Goal: Task Accomplishment & Management: Use online tool/utility

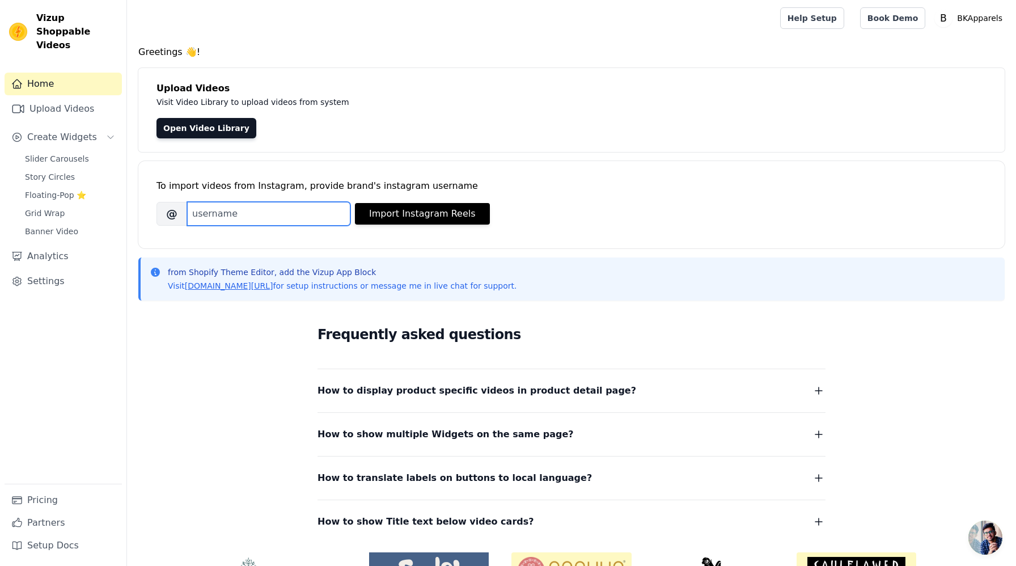
click at [275, 215] on input "Brand's Instagram Username" at bounding box center [268, 214] width 163 height 24
type input "b"
type input "B"
type input "bkapparels"
click at [421, 213] on button "Import Instagram Reels" at bounding box center [422, 214] width 135 height 22
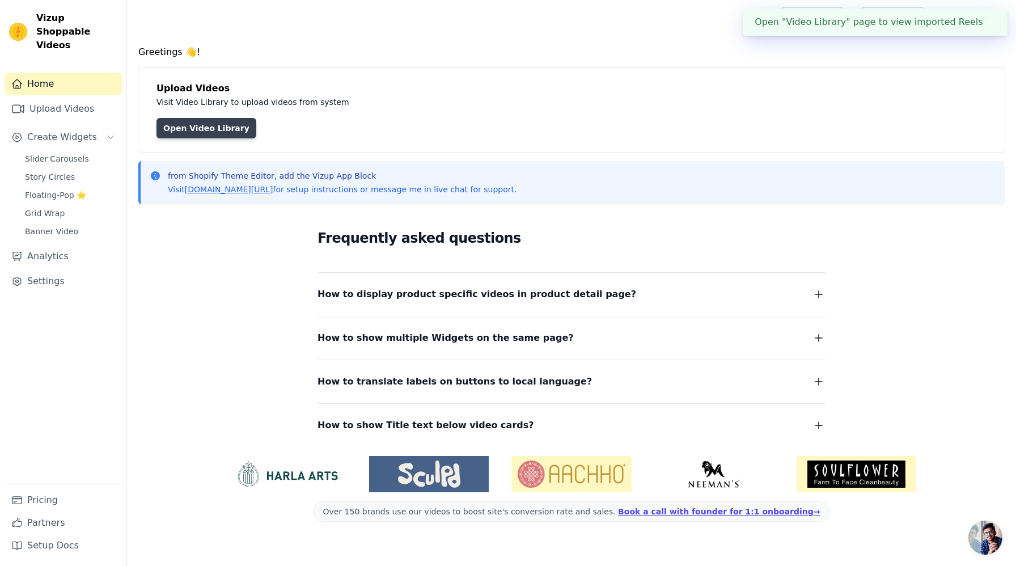
click at [180, 121] on link "Open Video Library" at bounding box center [206, 128] width 100 height 20
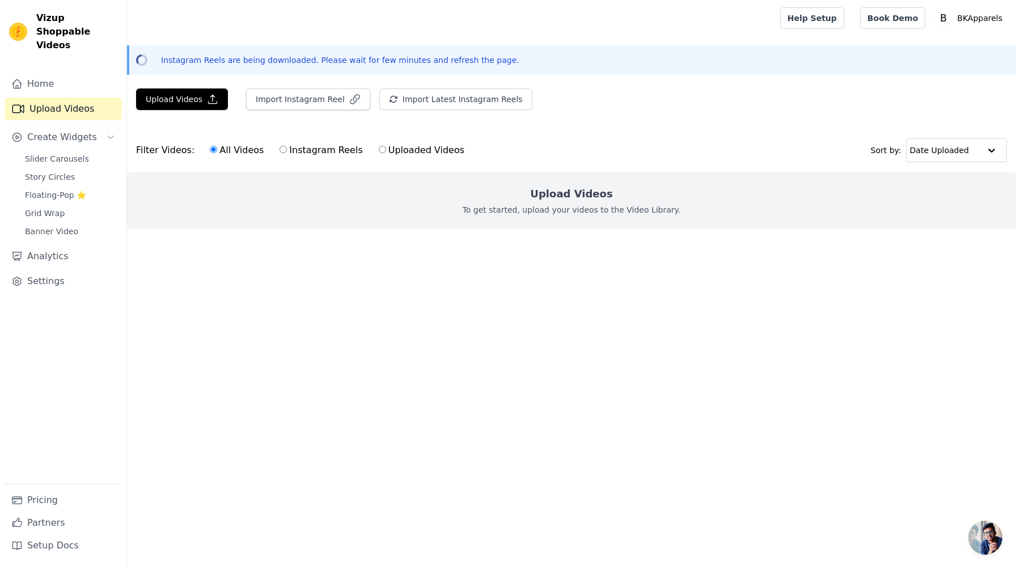
click at [303, 149] on label "Instagram Reels" at bounding box center [321, 150] width 84 height 15
click at [287, 149] on input "Instagram Reels" at bounding box center [283, 149] width 7 height 7
radio input "true"
click at [408, 149] on label "Uploaded Videos" at bounding box center [421, 150] width 87 height 15
click at [386, 149] on input "Uploaded Videos" at bounding box center [382, 149] width 7 height 7
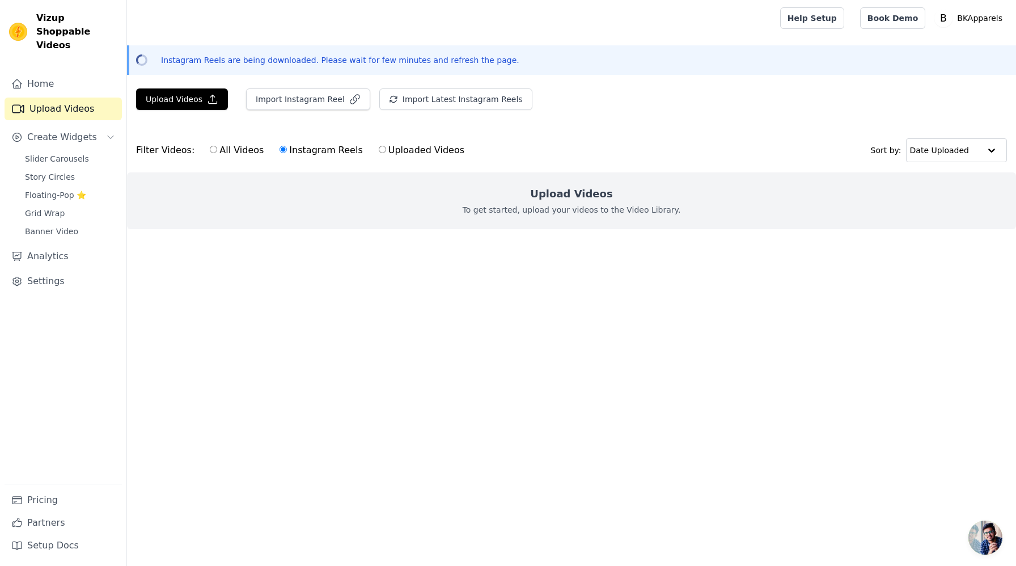
radio input "true"
click at [248, 145] on label "All Videos" at bounding box center [236, 150] width 55 height 15
click at [217, 146] on input "All Videos" at bounding box center [213, 149] width 7 height 7
radio input "true"
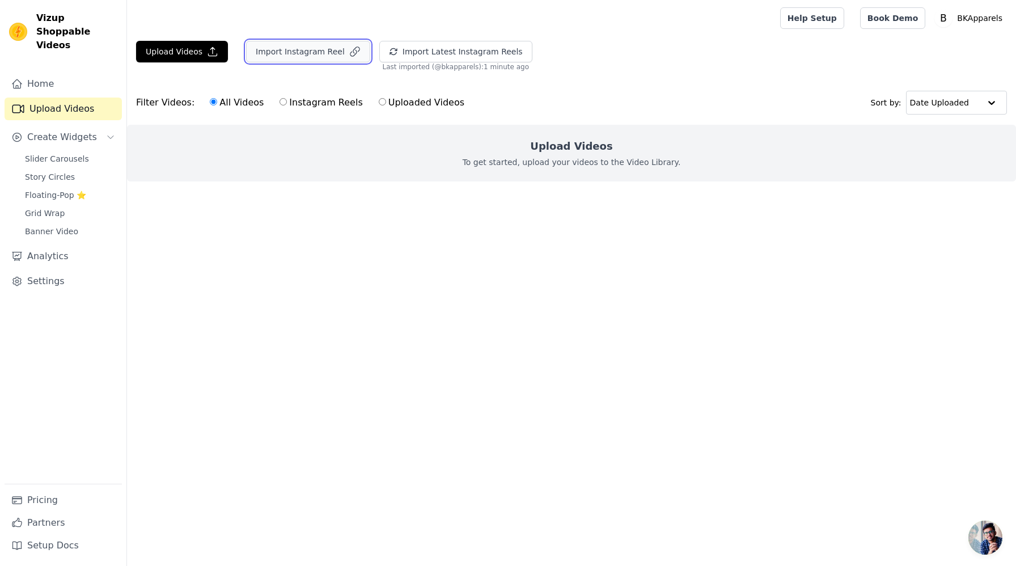
click at [297, 49] on button "Import Instagram Reel" at bounding box center [308, 52] width 124 height 22
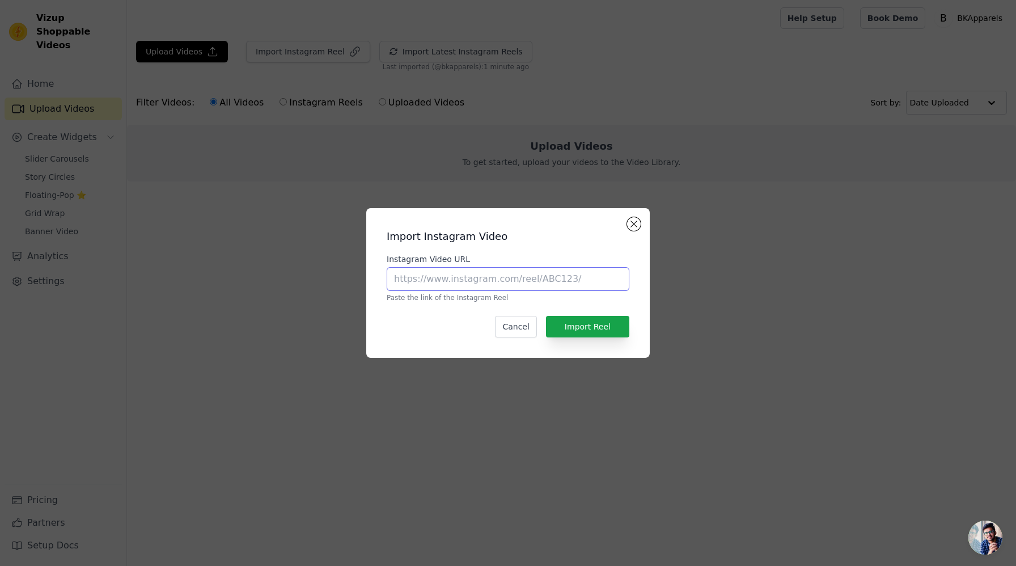
click at [470, 286] on input "Instagram Video URL" at bounding box center [508, 279] width 243 height 24
paste input "https://www.instagram.com/reel/DKzVBjOT2z_/?utm_source=ig_web_copy_link&igsh=Mz…"
type input "https://www.instagram.com/reel/DKzVBjOT2z_/?utm_source=ig_web_copy_link&igsh=Mz…"
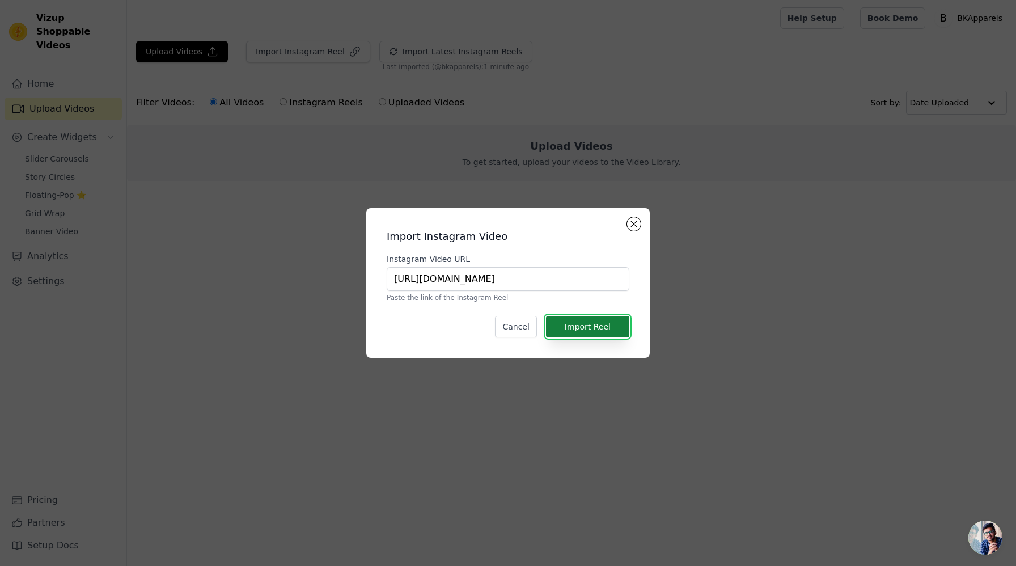
click at [612, 331] on button "Import Reel" at bounding box center [587, 327] width 83 height 22
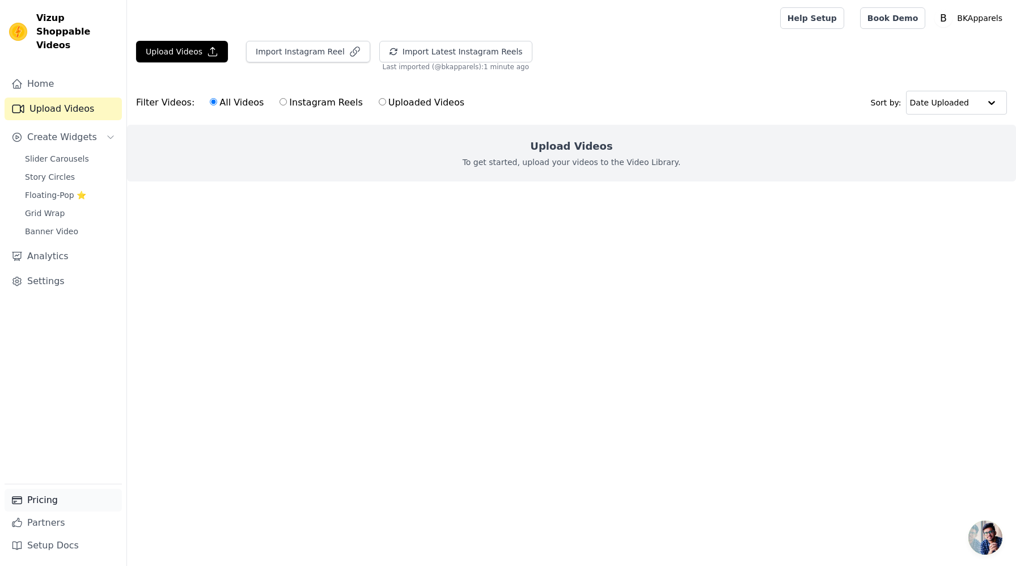
click at [52, 503] on link "Pricing" at bounding box center [63, 500] width 117 height 23
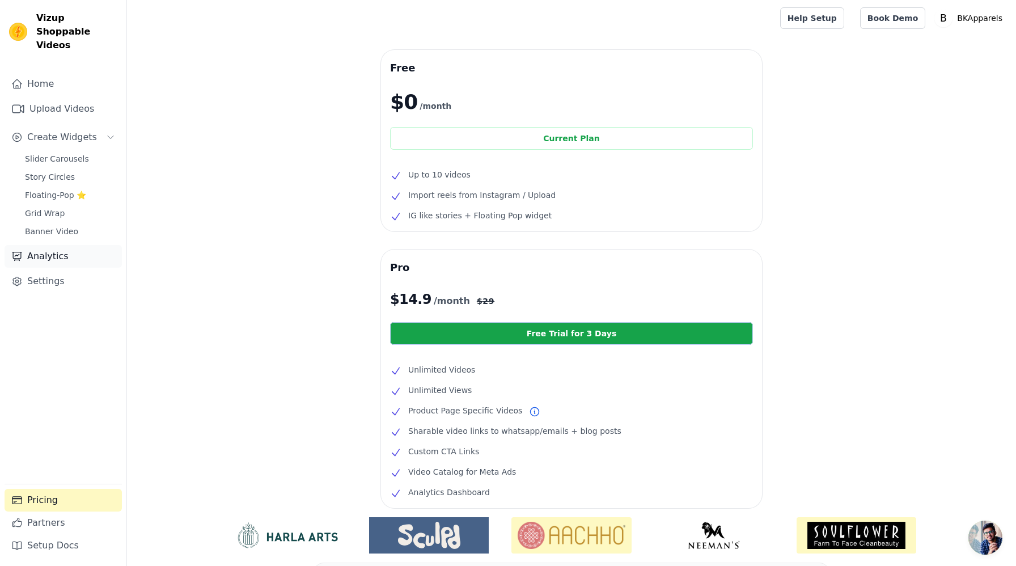
click at [67, 245] on link "Analytics" at bounding box center [63, 256] width 117 height 23
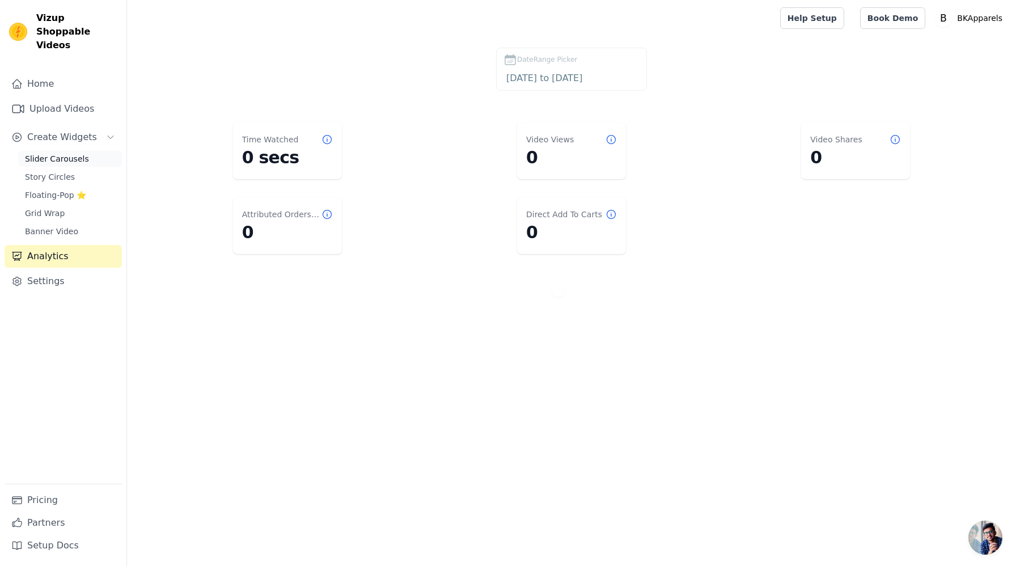
click at [61, 153] on span "Slider Carousels" at bounding box center [57, 158] width 64 height 11
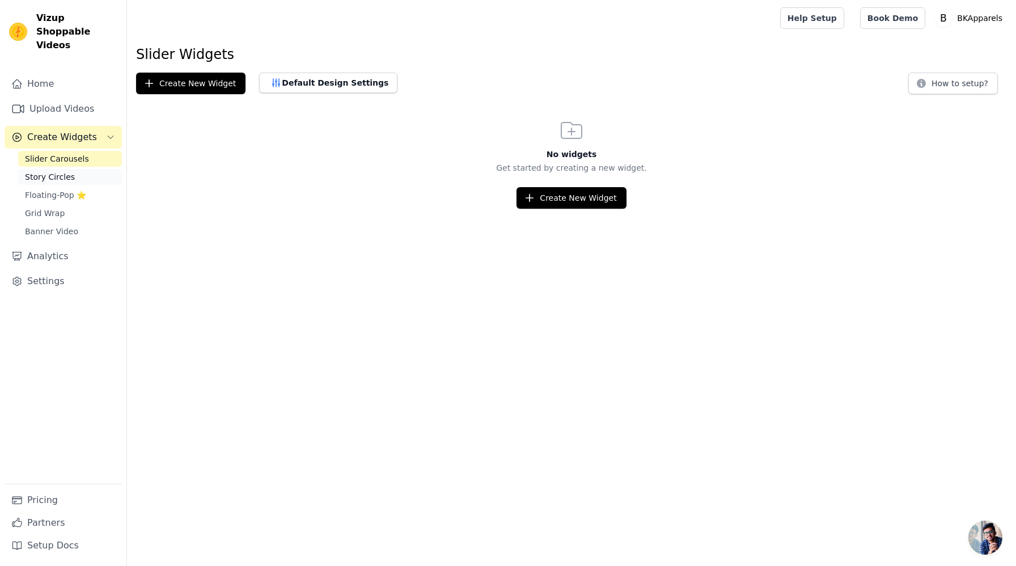
click at [66, 171] on span "Story Circles" at bounding box center [50, 176] width 50 height 11
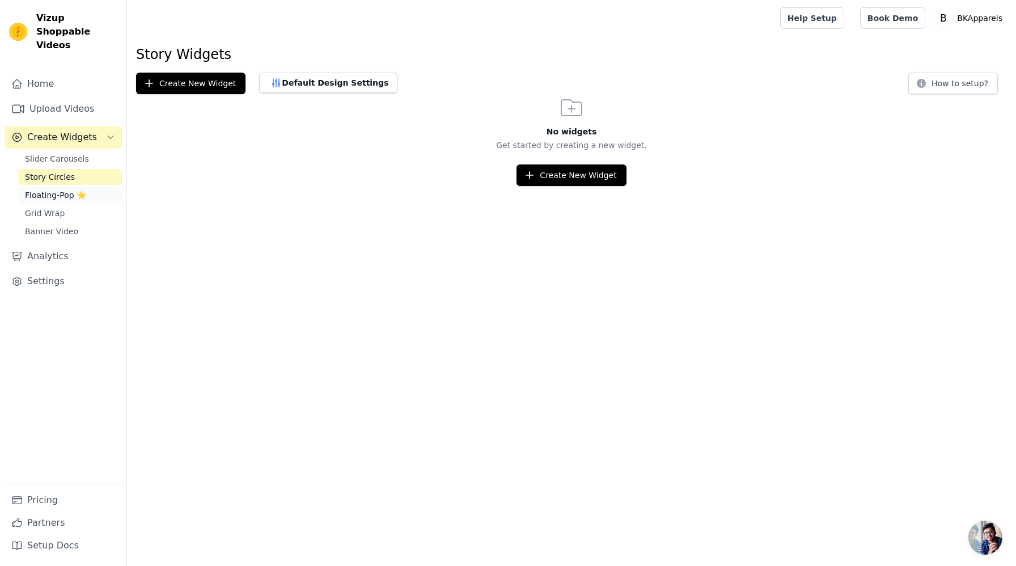
click at [77, 189] on span "Floating-Pop ⭐" at bounding box center [55, 194] width 61 height 11
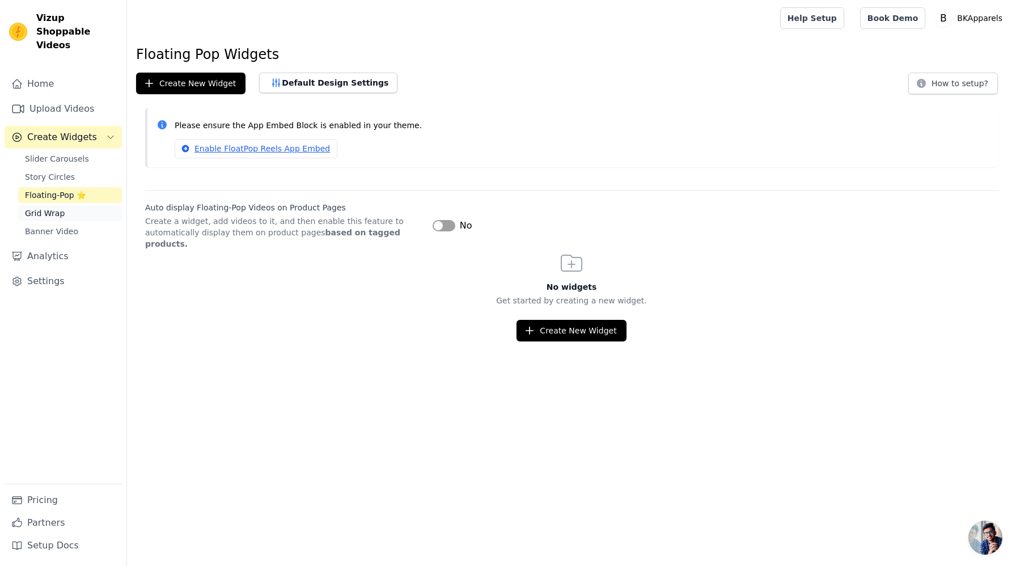
click at [87, 205] on link "Grid Wrap" at bounding box center [70, 213] width 104 height 16
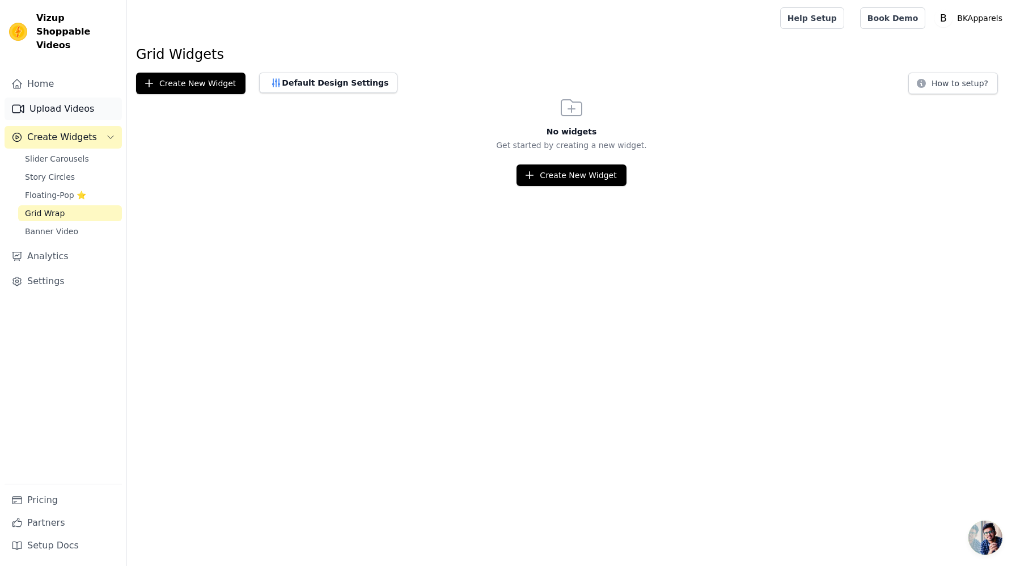
click at [75, 98] on link "Upload Videos" at bounding box center [63, 109] width 117 height 23
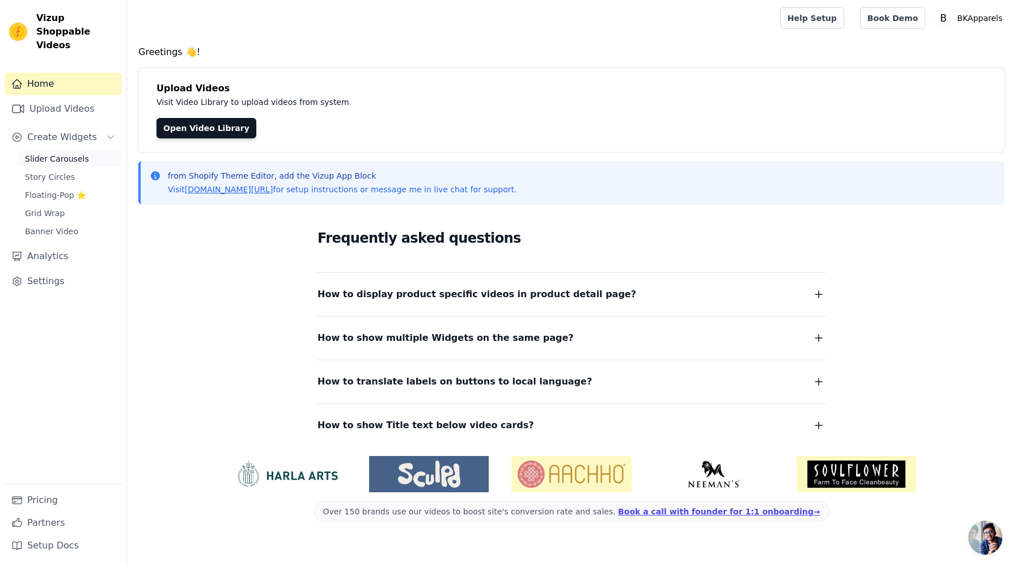
click at [83, 153] on span "Slider Carousels" at bounding box center [57, 158] width 64 height 11
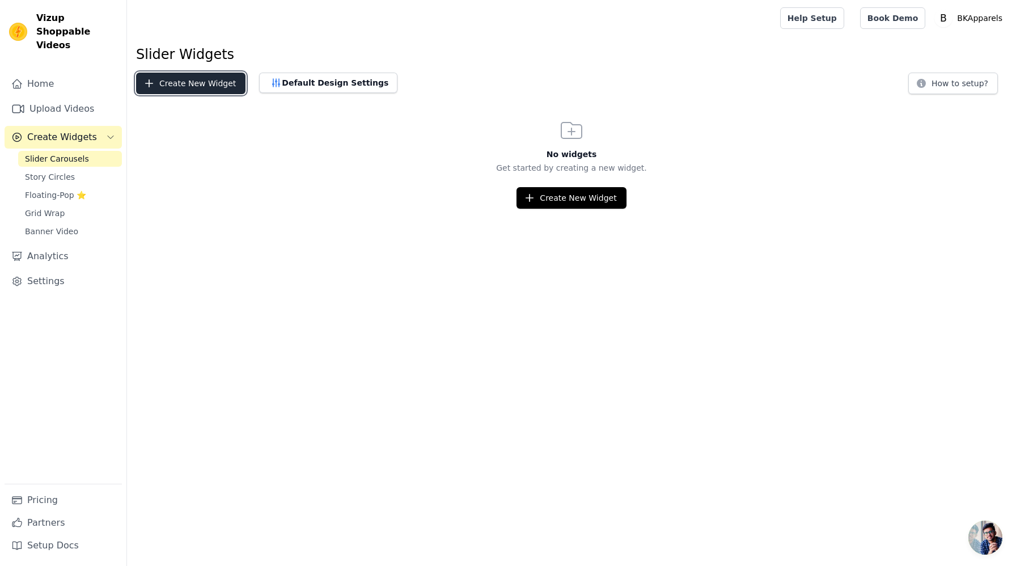
click at [192, 79] on button "Create New Widget" at bounding box center [190, 84] width 109 height 22
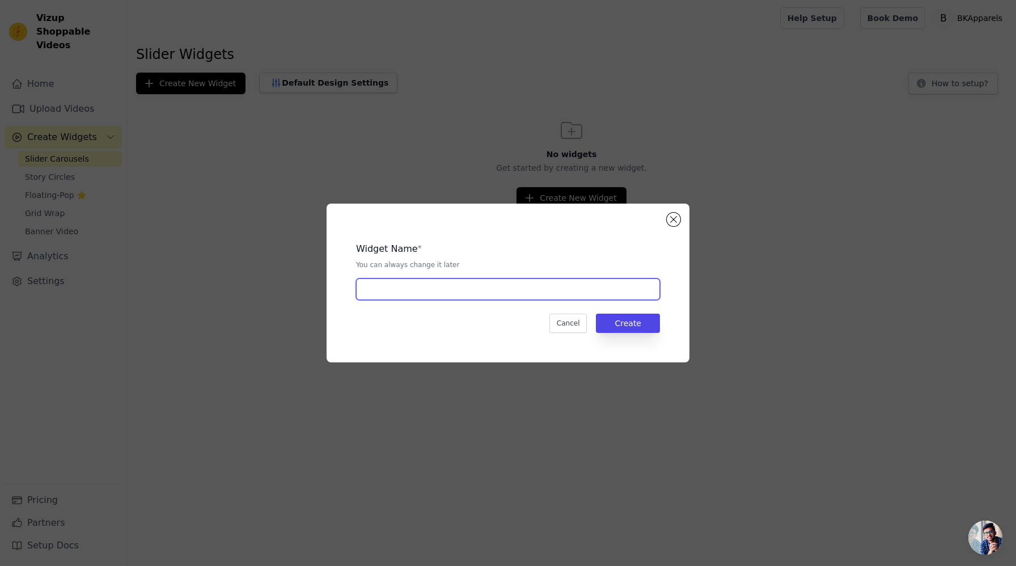
click at [492, 291] on input "text" at bounding box center [508, 289] width 304 height 22
type input "Shop the Look"
click at [637, 323] on button "Create" at bounding box center [628, 323] width 64 height 19
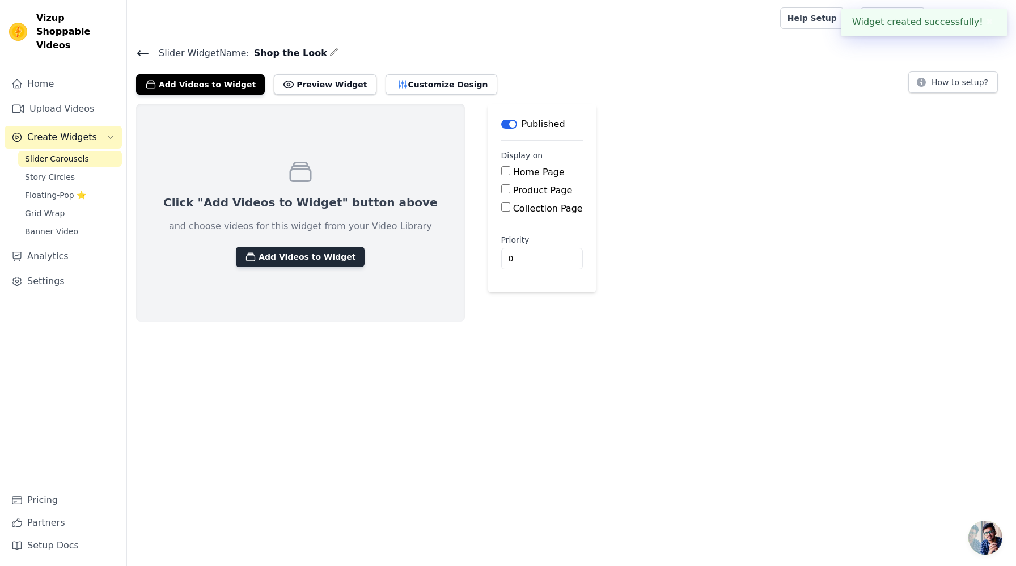
click at [304, 257] on button "Add Videos to Widget" at bounding box center [300, 257] width 129 height 20
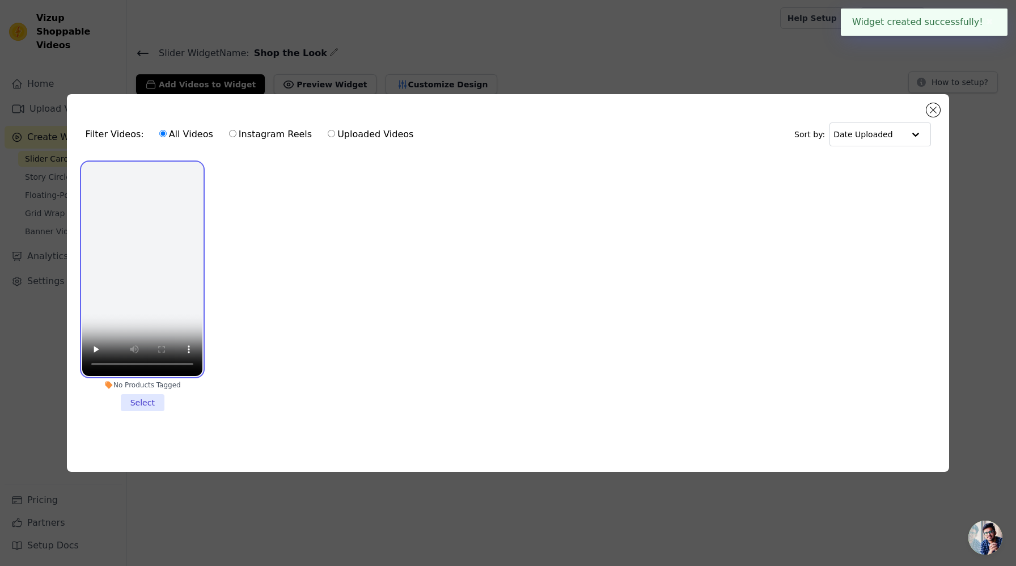
click at [139, 291] on video at bounding box center [142, 270] width 120 height 214
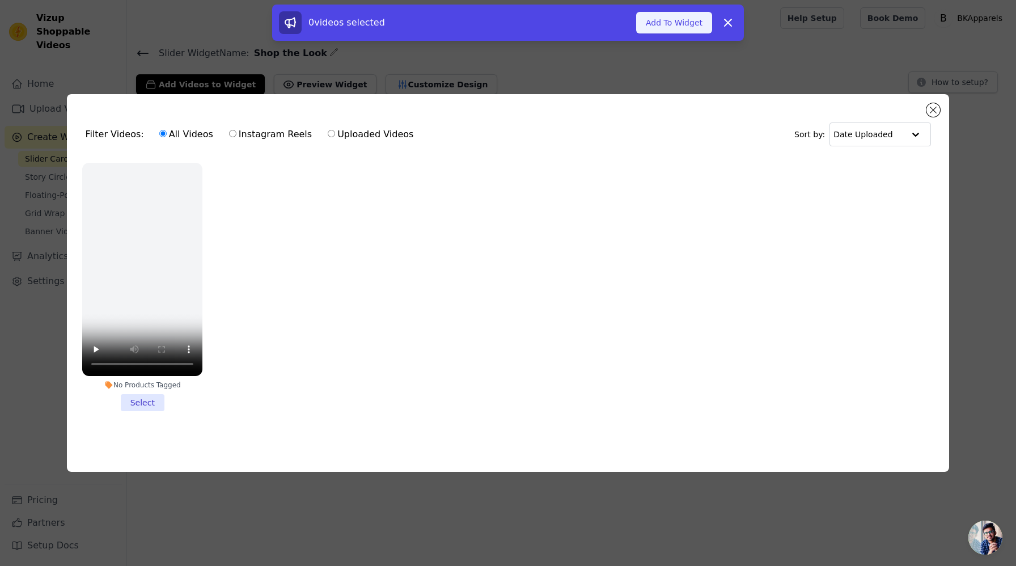
click at [693, 30] on button "Add To Widget" at bounding box center [674, 23] width 76 height 22
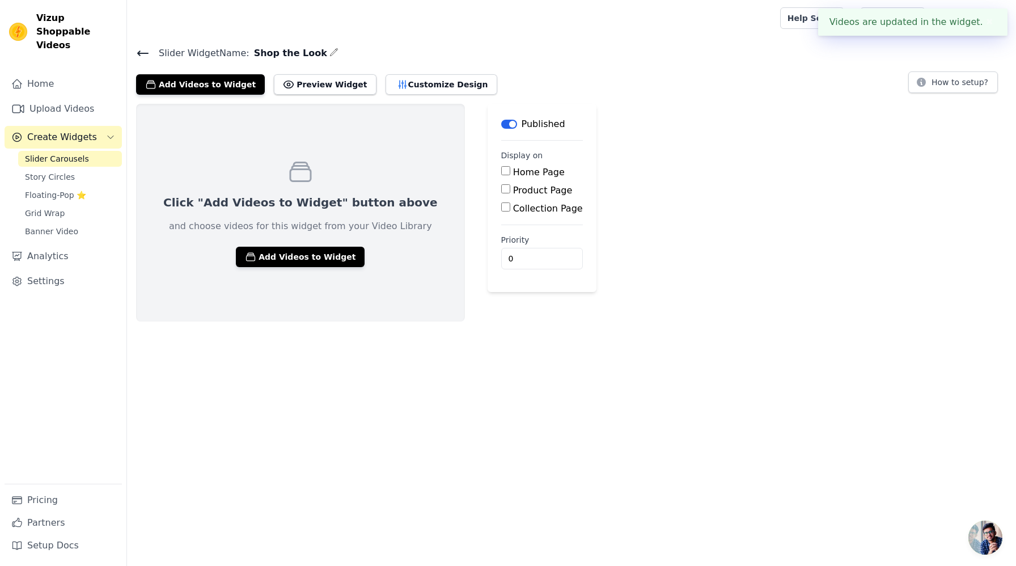
click at [513, 172] on label "Home Page" at bounding box center [539, 172] width 52 height 11
click at [501, 172] on input "Home Page" at bounding box center [505, 170] width 9 height 9
checkbox input "true"
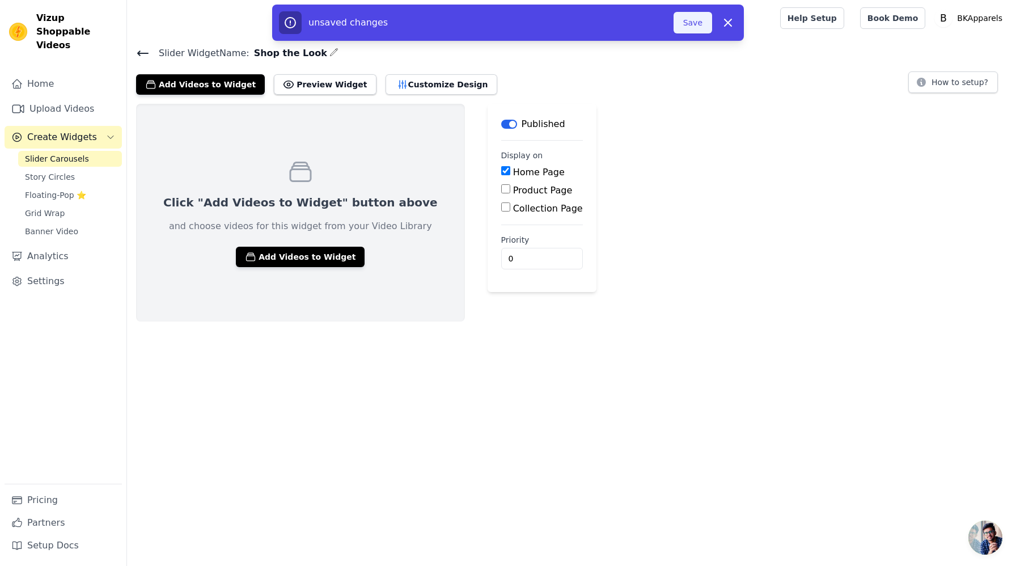
click at [687, 16] on button "Save" at bounding box center [693, 23] width 39 height 22
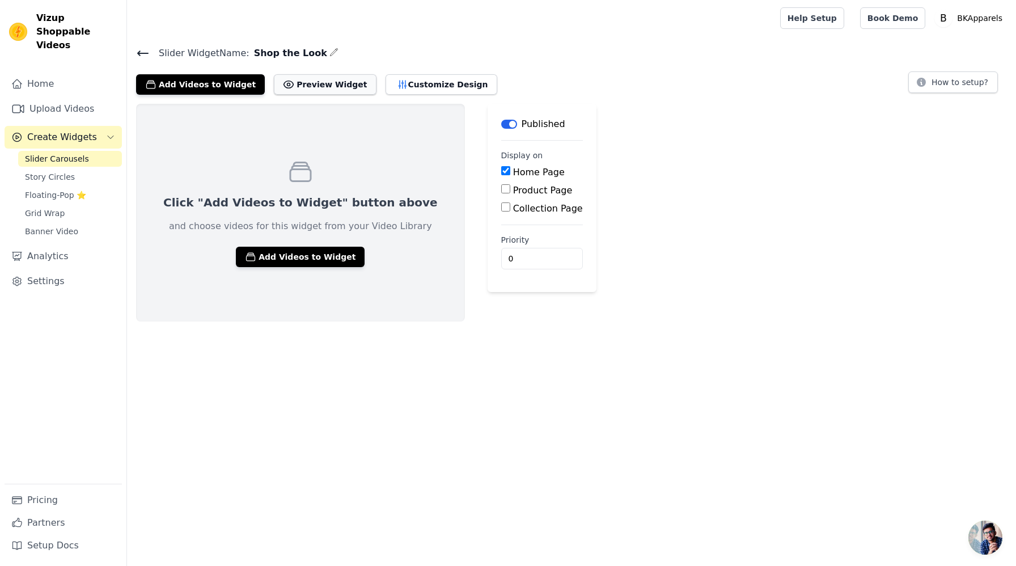
click at [302, 80] on button "Preview Widget" at bounding box center [325, 84] width 102 height 20
click at [326, 92] on button "Preview Widget" at bounding box center [325, 84] width 102 height 20
